Goal: Task Accomplishment & Management: Manage account settings

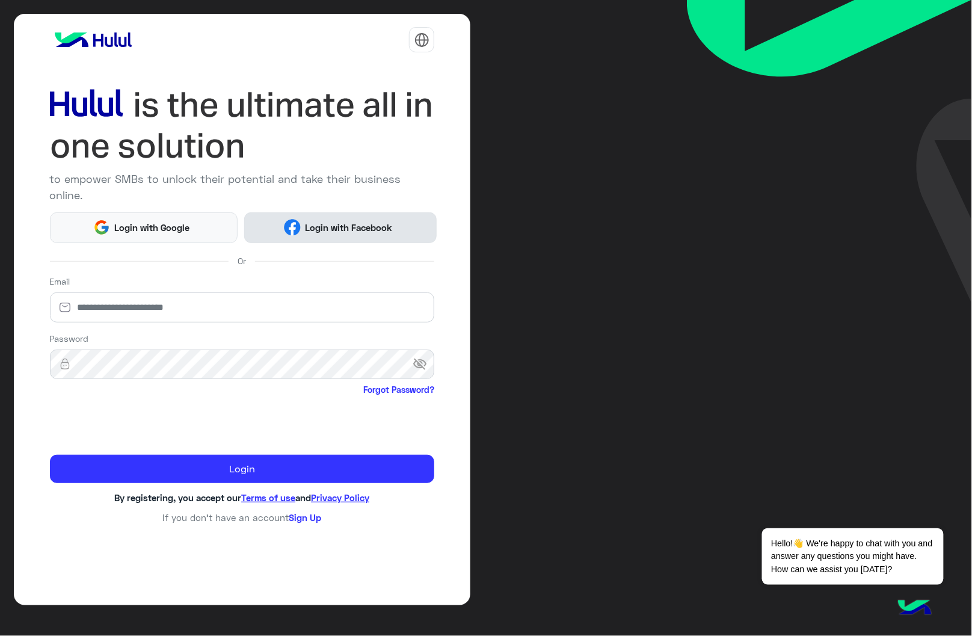
click at [327, 221] on span "Login with Facebook" at bounding box center [349, 228] width 96 height 14
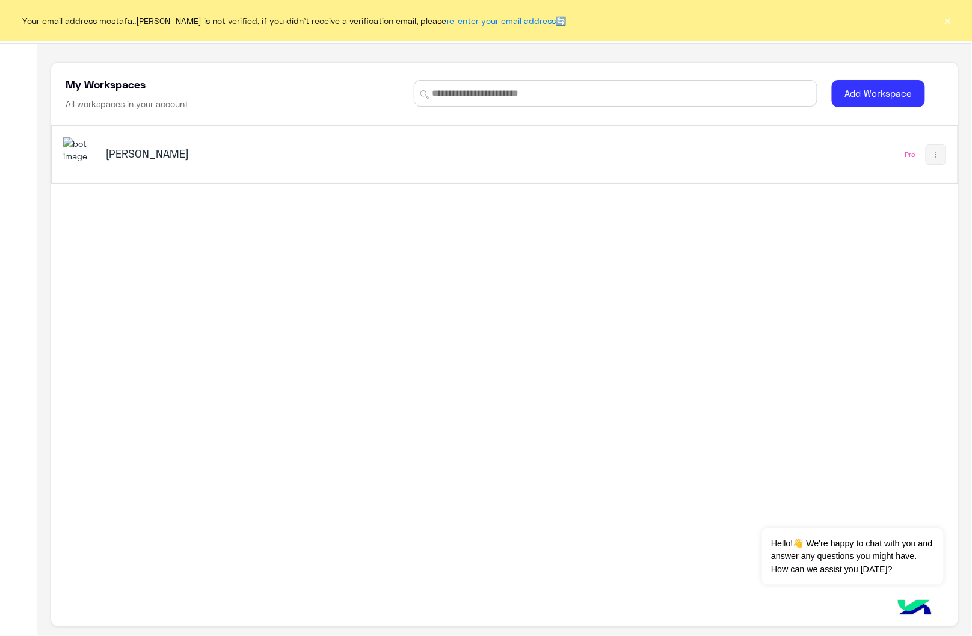
click at [949, 22] on button "×" at bounding box center [948, 20] width 12 height 12
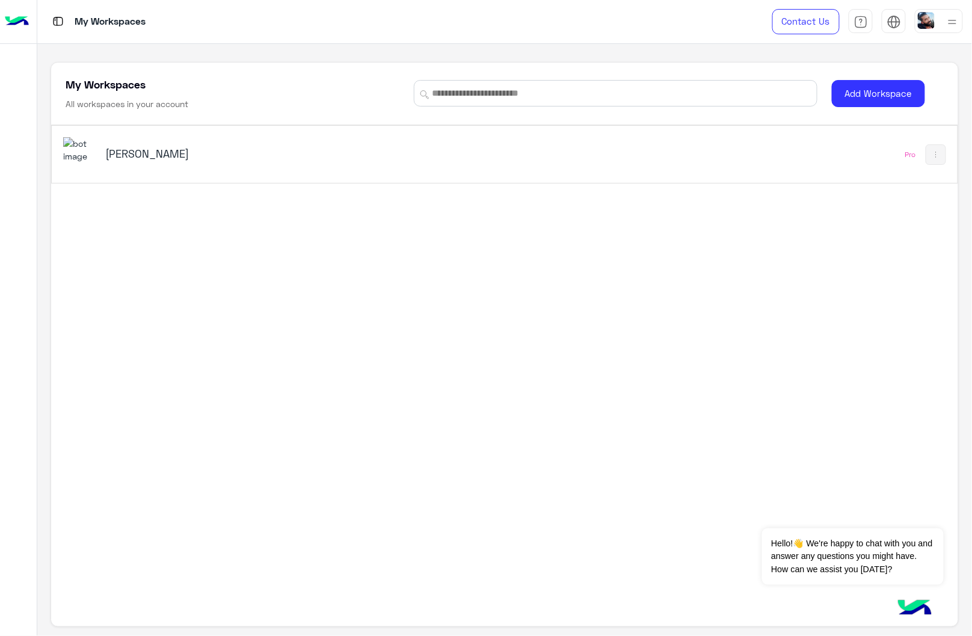
click at [701, 150] on div "[PERSON_NAME] Sallab Pro" at bounding box center [505, 154] width 906 height 57
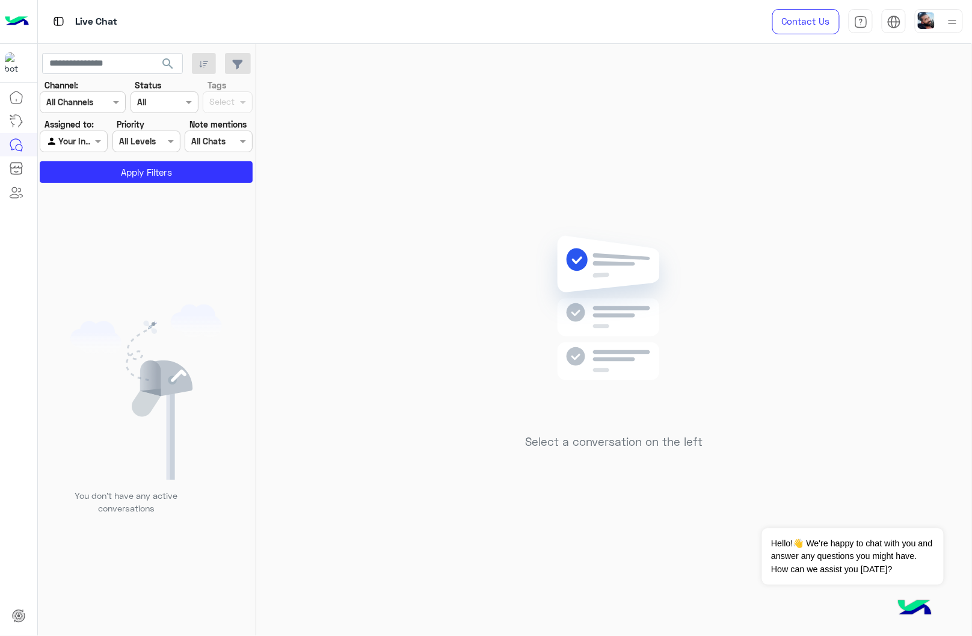
click at [950, 22] on img at bounding box center [952, 21] width 15 height 15
click at [669, 16] on div "Live Chat Contact Us Help Center عربي English MosTafa A Fatah mostafa..abdelfat…" at bounding box center [505, 22] width 935 height 44
click at [713, 270] on div "Select a conversation on the left" at bounding box center [614, 342] width 716 height 597
click at [942, 18] on div at bounding box center [939, 21] width 48 height 24
click at [850, 160] on link "Sign Out" at bounding box center [856, 160] width 34 height 10
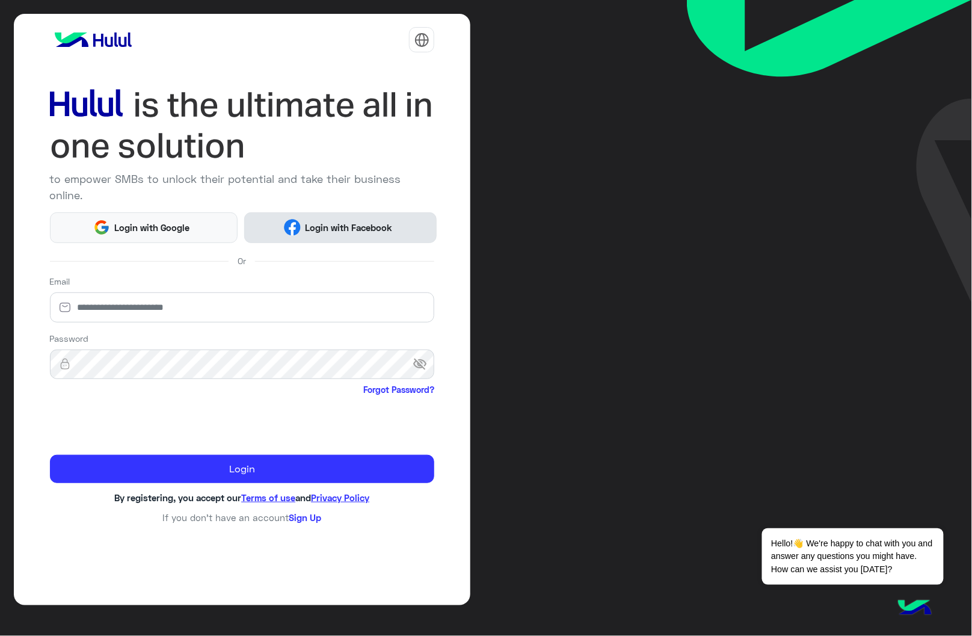
click at [405, 212] on button "Login with Facebook" at bounding box center [340, 227] width 193 height 31
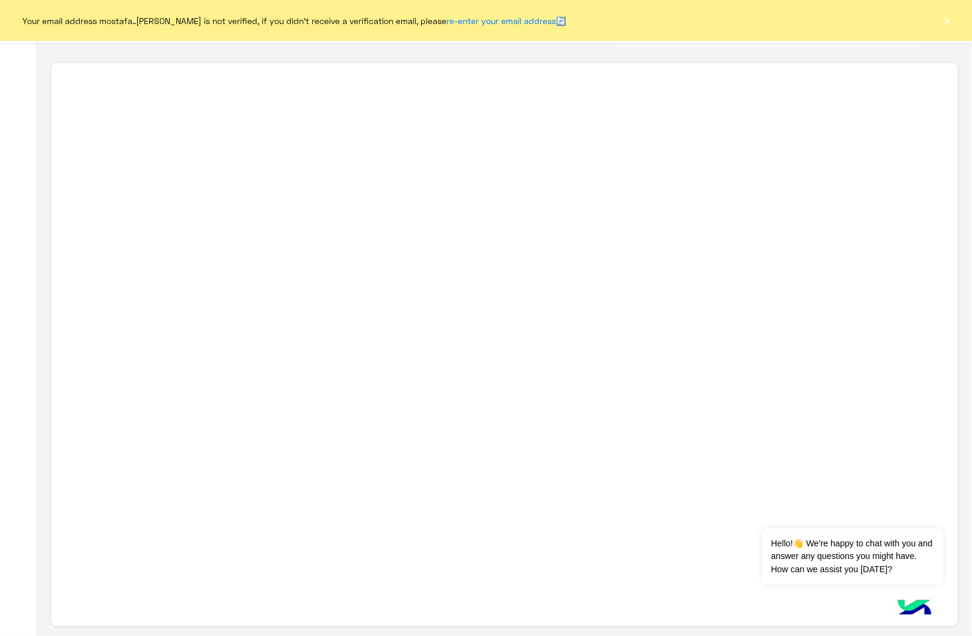
click at [945, 19] on button "×" at bounding box center [948, 20] width 12 height 12
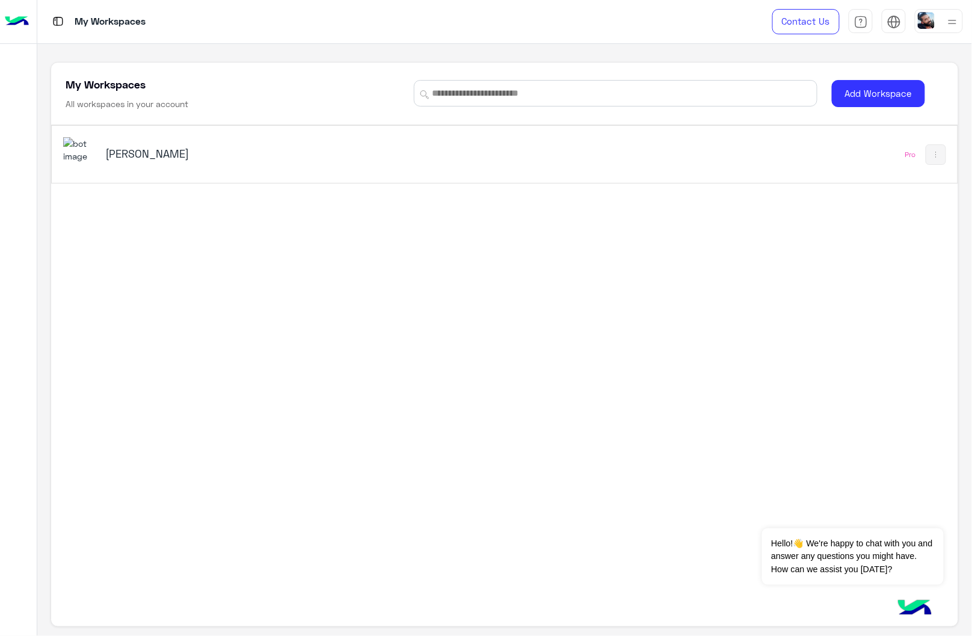
click at [712, 150] on div "[PERSON_NAME] Sallab Pro" at bounding box center [505, 154] width 906 height 57
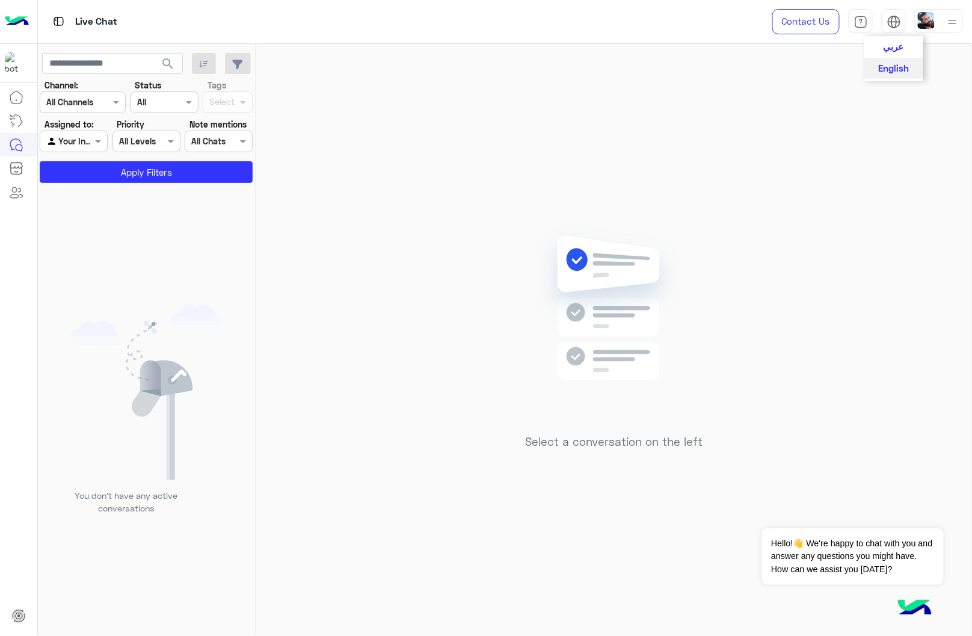
click at [889, 22] on img at bounding box center [895, 22] width 14 height 14
click at [957, 17] on img at bounding box center [952, 21] width 15 height 15
click at [871, 91] on div "Profile" at bounding box center [888, 97] width 149 height 32
click at [855, 93] on link "Profile" at bounding box center [851, 96] width 25 height 10
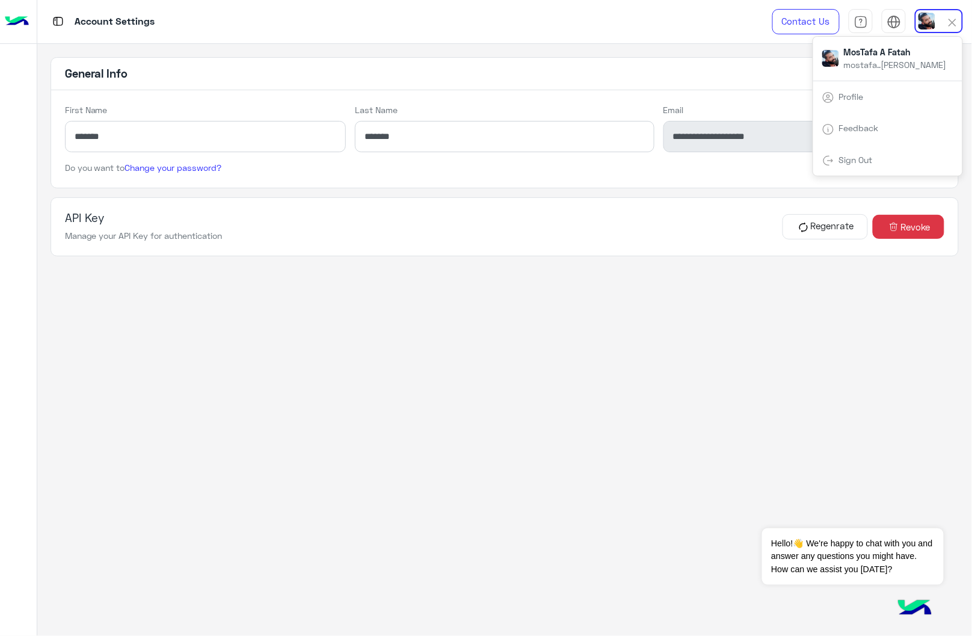
click at [572, 54] on app-account-settings-information "**********" at bounding box center [504, 340] width 935 height 593
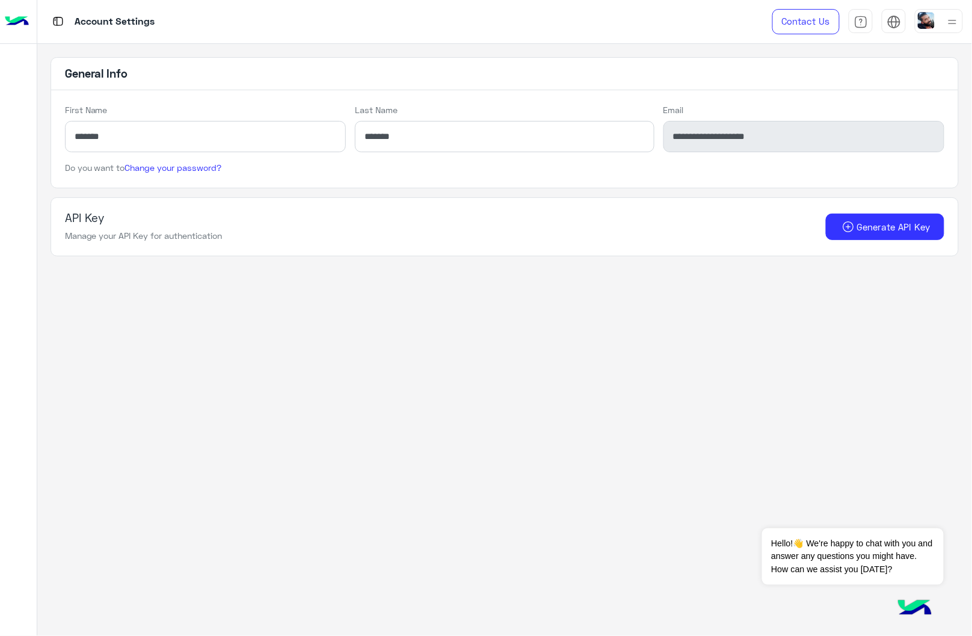
click at [590, 45] on app-account-settings-information "**********" at bounding box center [504, 340] width 935 height 593
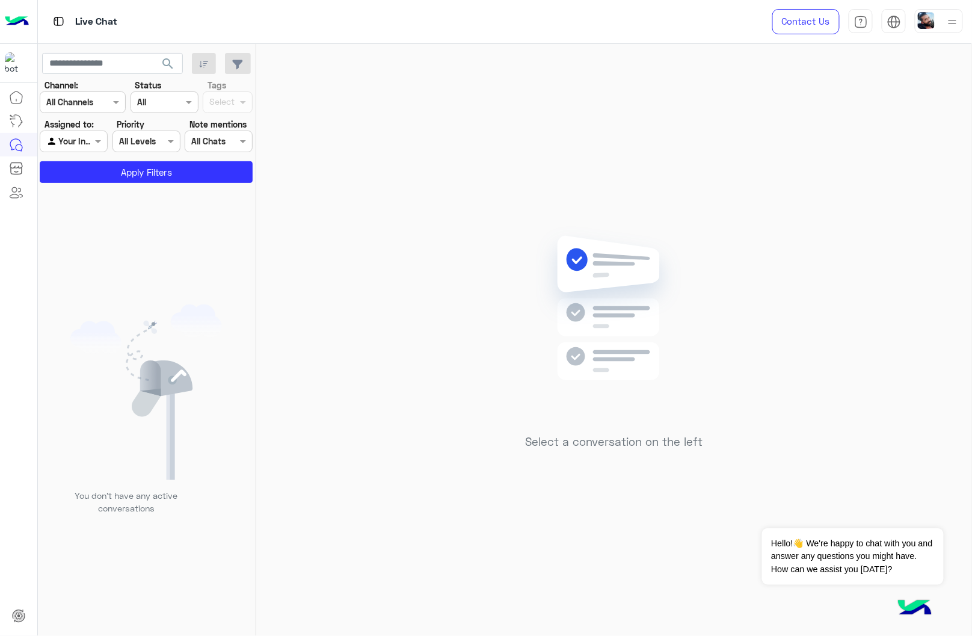
click at [953, 22] on img at bounding box center [952, 21] width 15 height 15
click at [855, 156] on link "Sign Out" at bounding box center [856, 160] width 34 height 10
